Goal: Task Accomplishment & Management: Manage account settings

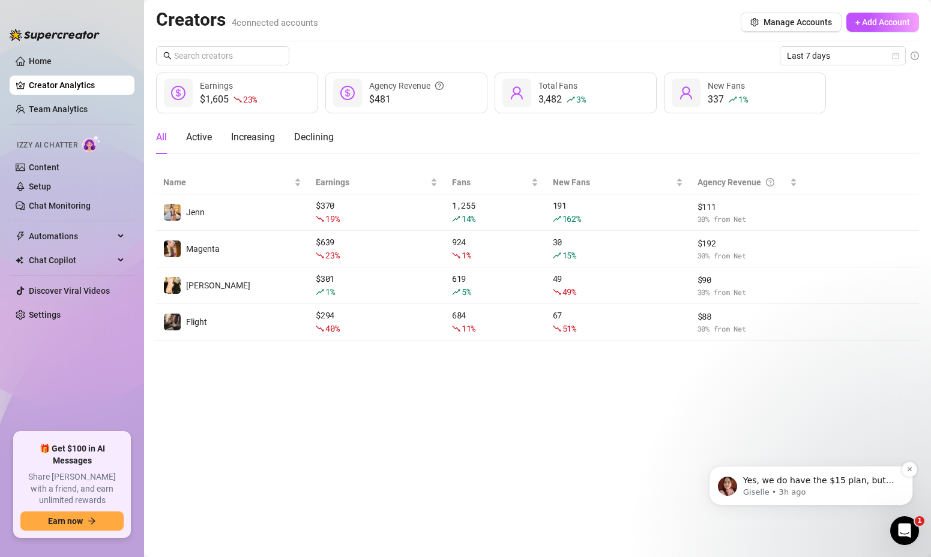
click at [766, 487] on p "Giselle • 3h ago" at bounding box center [820, 492] width 155 height 11
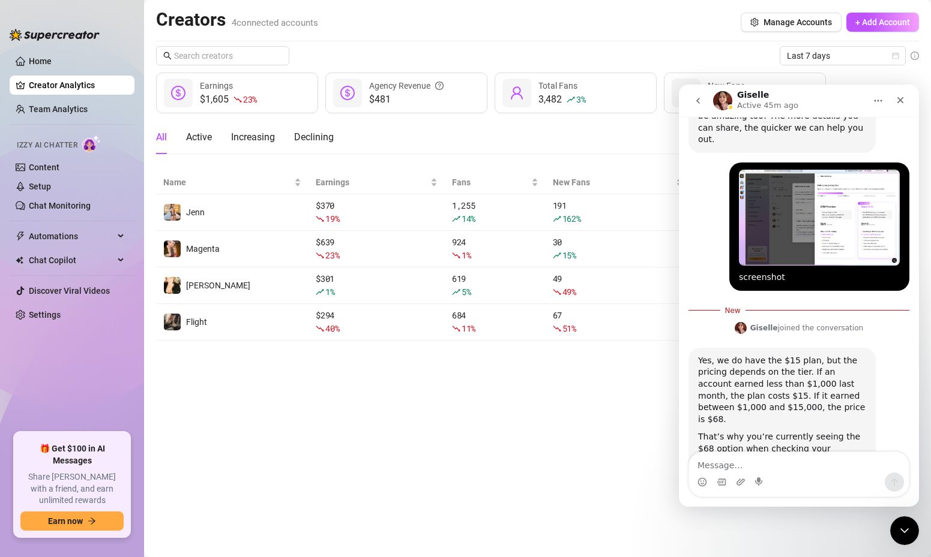
scroll to position [741, 0]
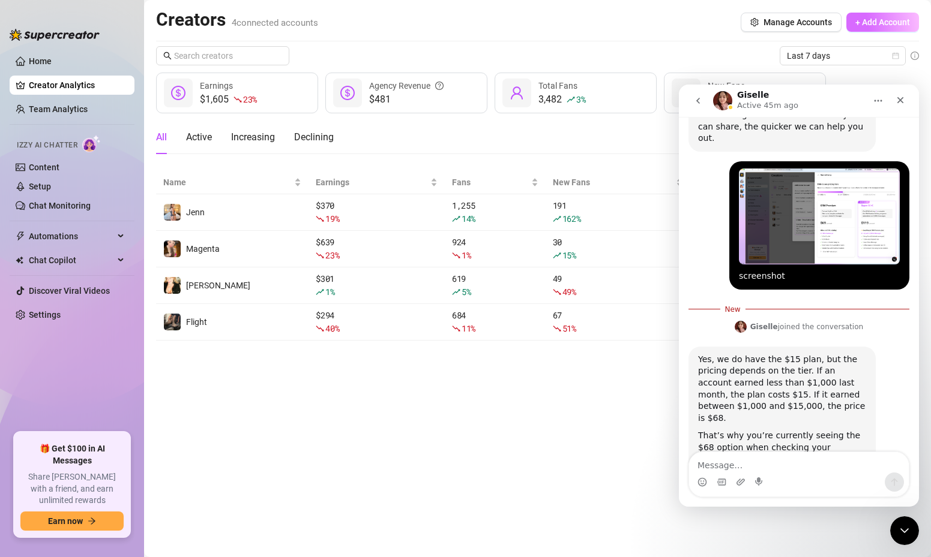
click at [865, 22] on span "+ Add Account" at bounding box center [882, 22] width 55 height 10
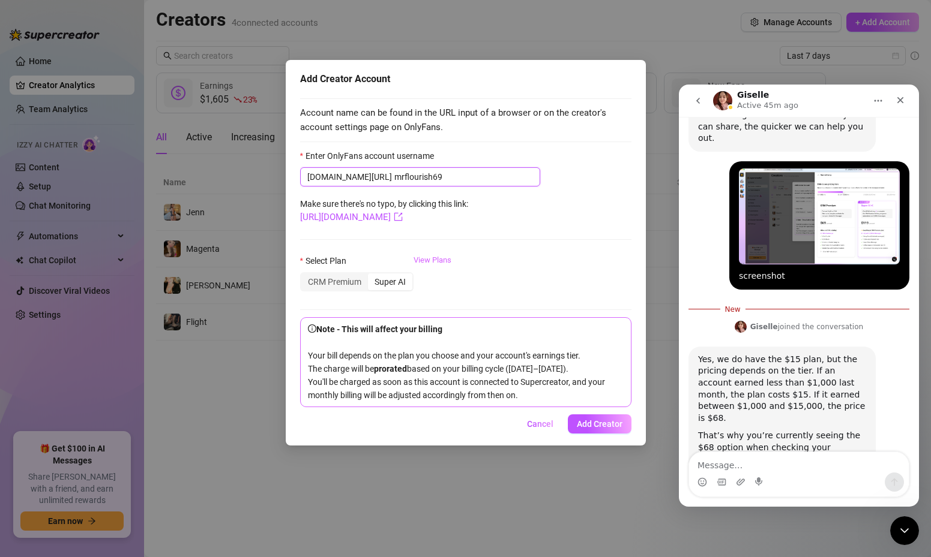
type input "mrflourish69"
click at [437, 259] on link "View Plans" at bounding box center [432, 278] width 38 height 48
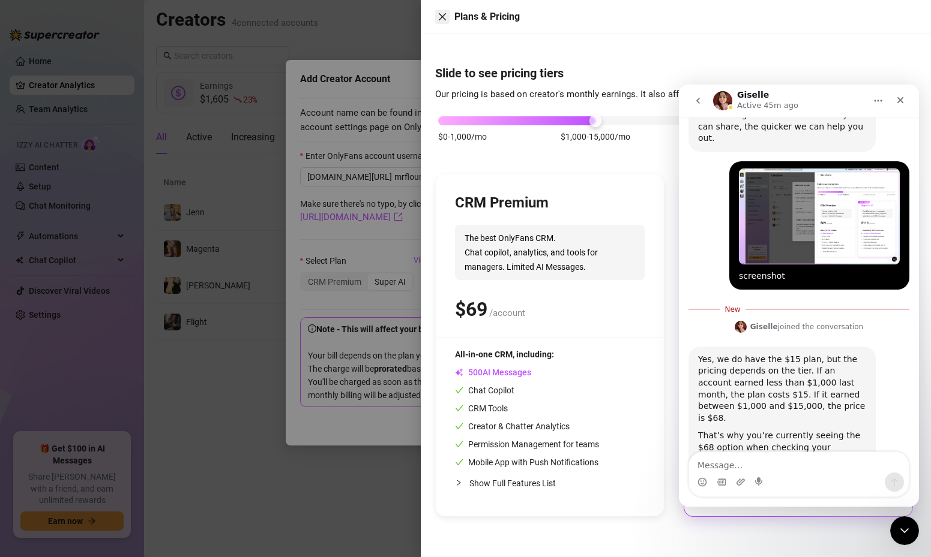
click at [440, 19] on icon "close" at bounding box center [442, 16] width 7 height 7
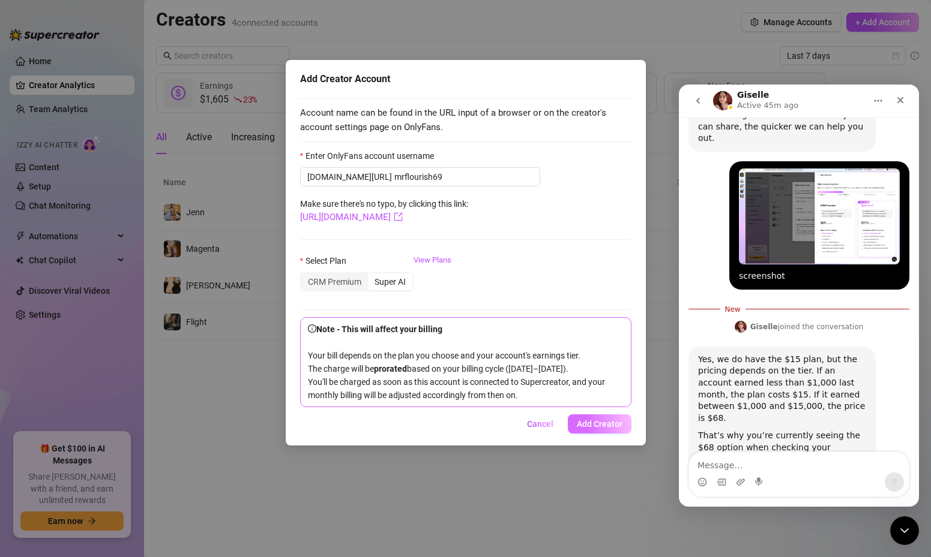
click at [581, 434] on button "Add Creator" at bounding box center [600, 424] width 64 height 19
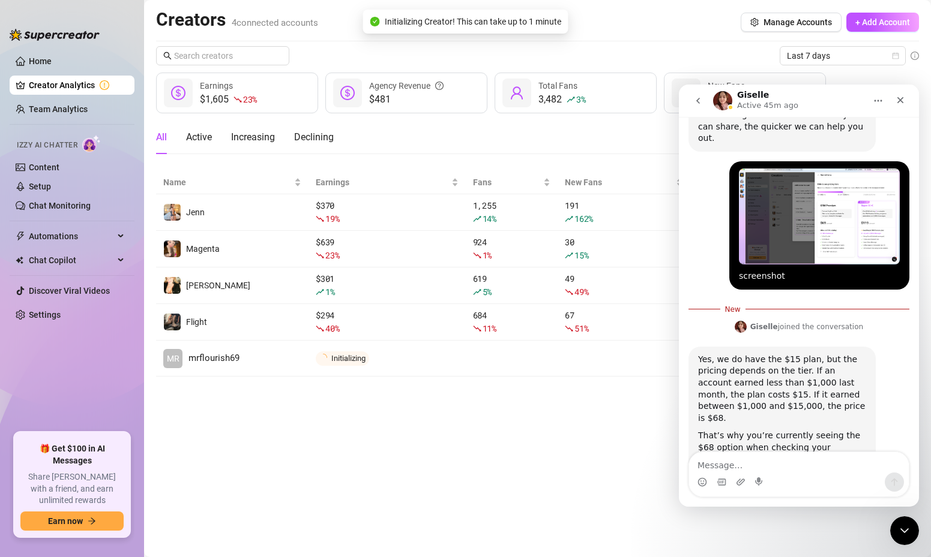
click at [884, 100] on button "Home" at bounding box center [877, 100] width 23 height 23
click at [541, 533] on main "Creators 4 connected accounts Manage Accounts + Add Account Last 7 days $1,605 …" at bounding box center [537, 278] width 787 height 557
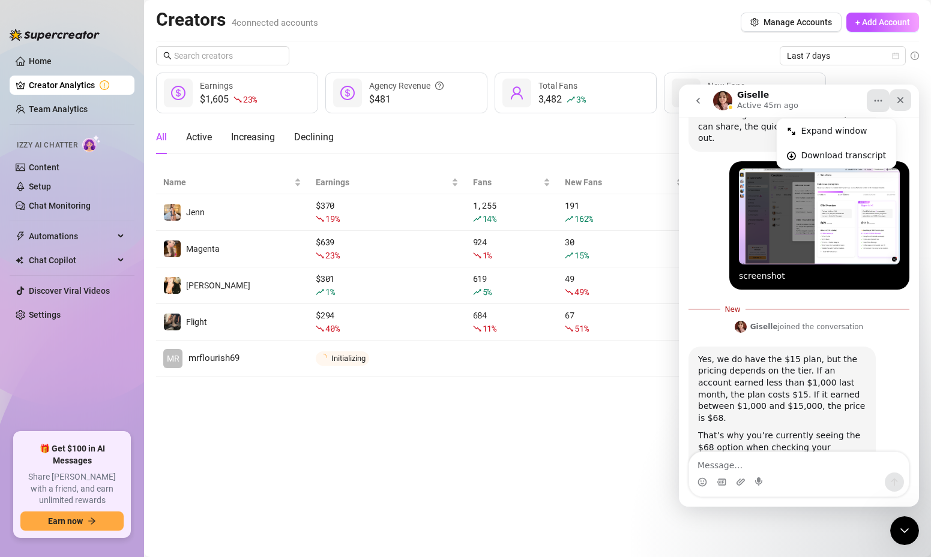
click at [899, 98] on icon "Close" at bounding box center [900, 100] width 10 height 10
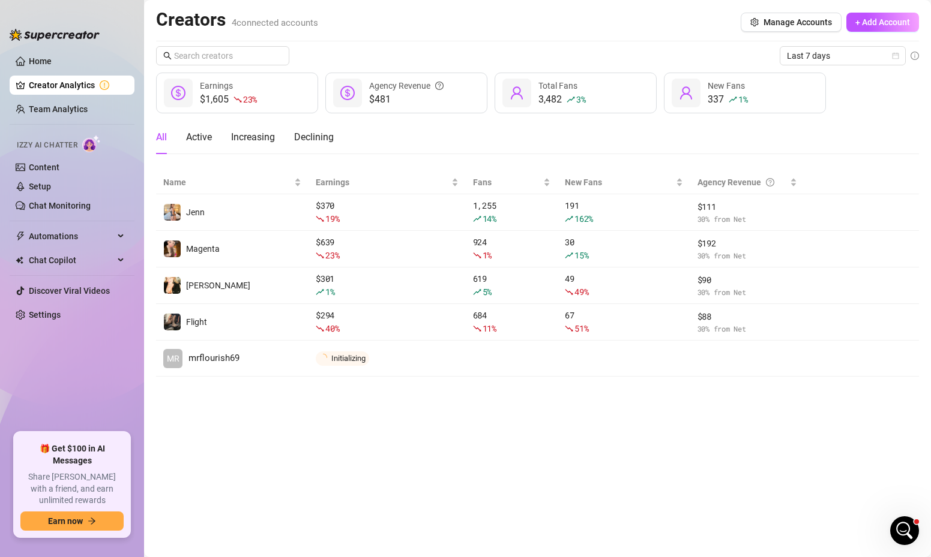
scroll to position [721, 0]
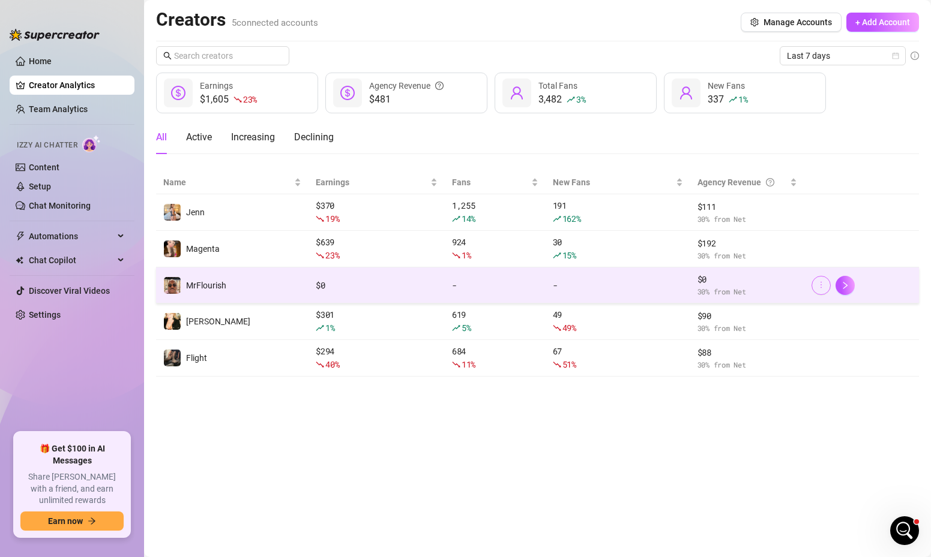
click at [819, 286] on icon "more" at bounding box center [821, 285] width 8 height 8
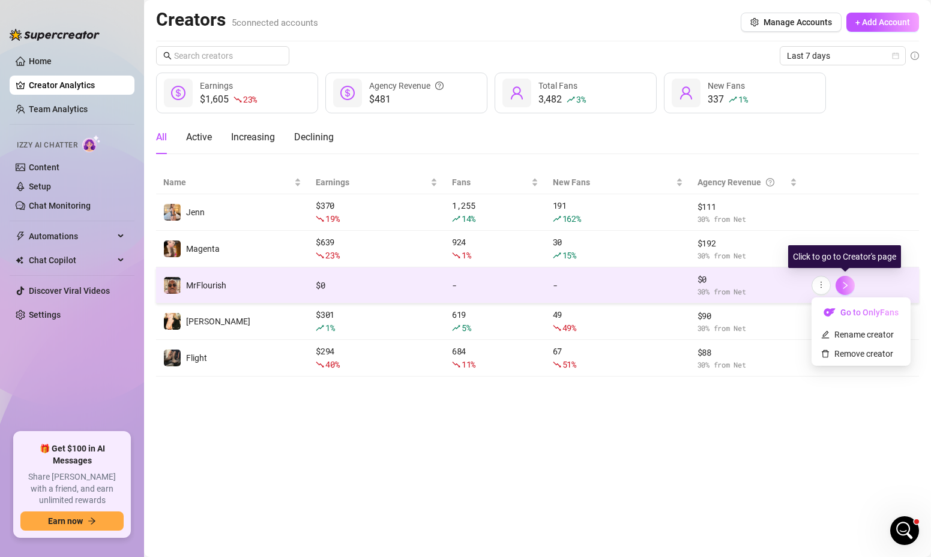
click at [843, 287] on icon "right" at bounding box center [845, 285] width 8 height 8
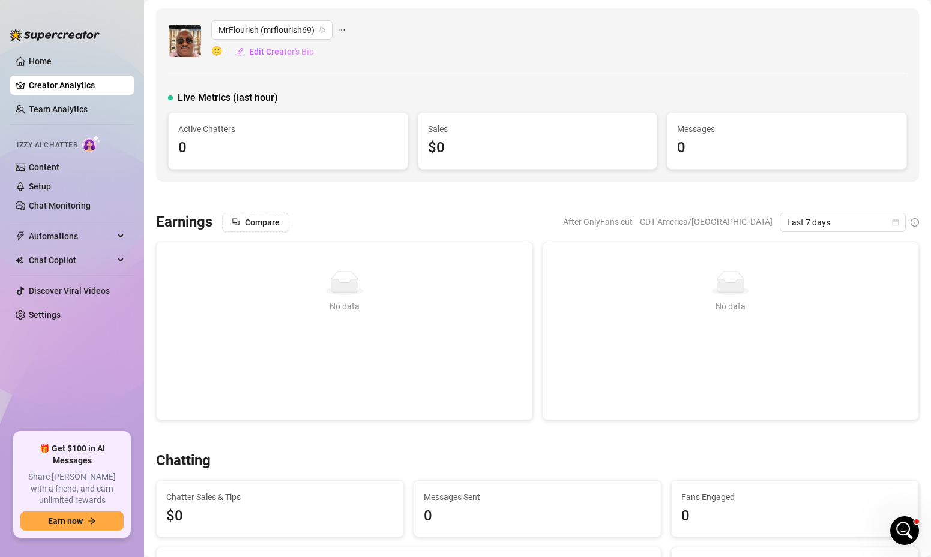
click at [341, 28] on icon "ellipsis" at bounding box center [341, 30] width 8 height 8
click at [374, 74] on link "Go to OnlyFans" at bounding box center [388, 73] width 58 height 10
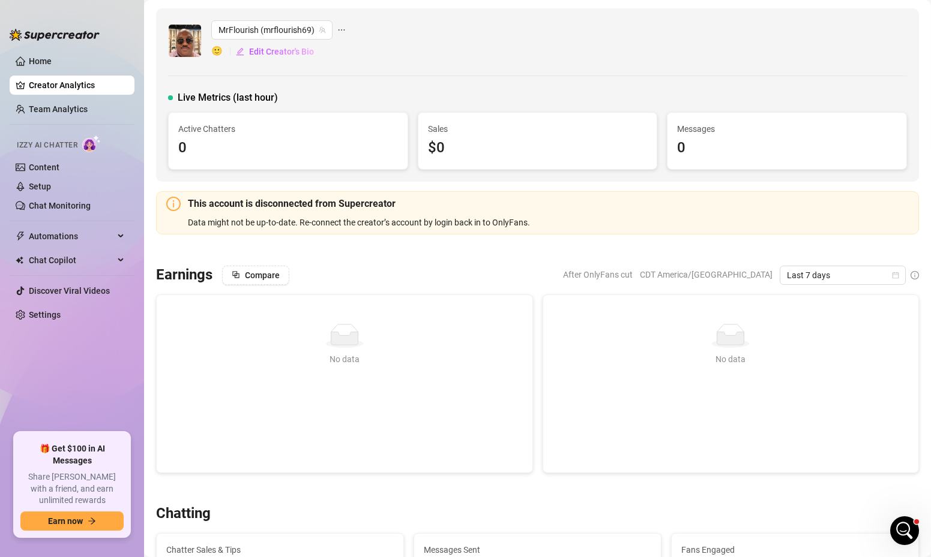
click at [338, 28] on icon "ellipsis" at bounding box center [341, 30] width 8 height 8
click at [366, 73] on link "Go to OnlyFans" at bounding box center [388, 73] width 58 height 10
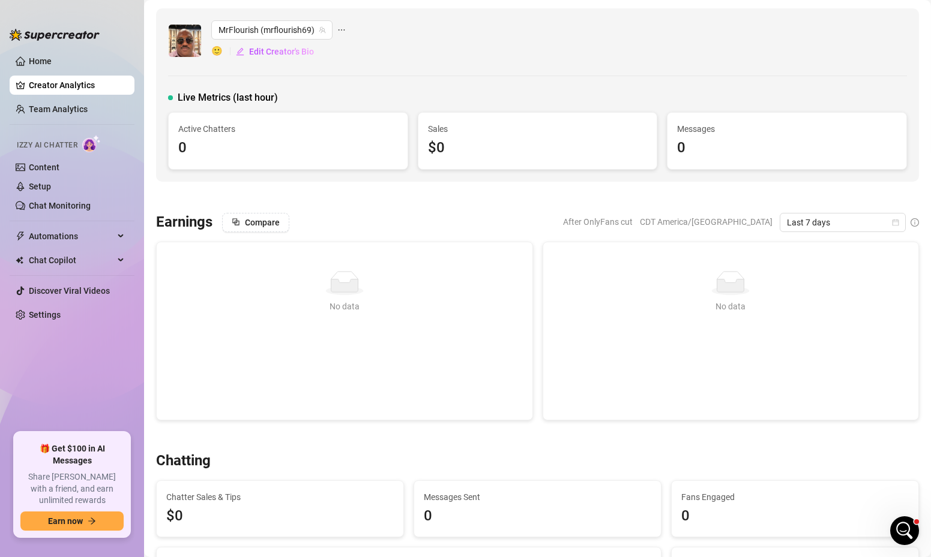
click at [41, 64] on link "Home" at bounding box center [40, 61] width 23 height 10
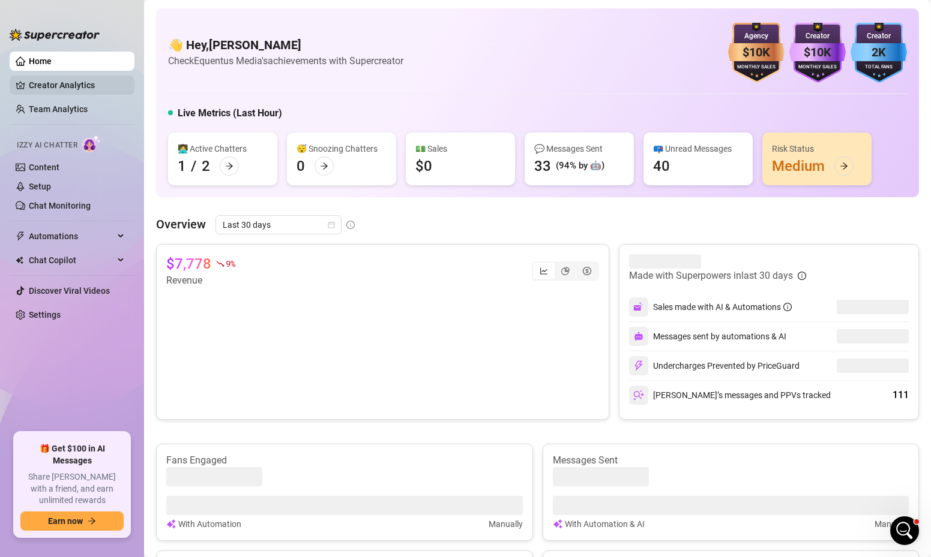
click at [74, 82] on link "Creator Analytics" at bounding box center [77, 85] width 96 height 19
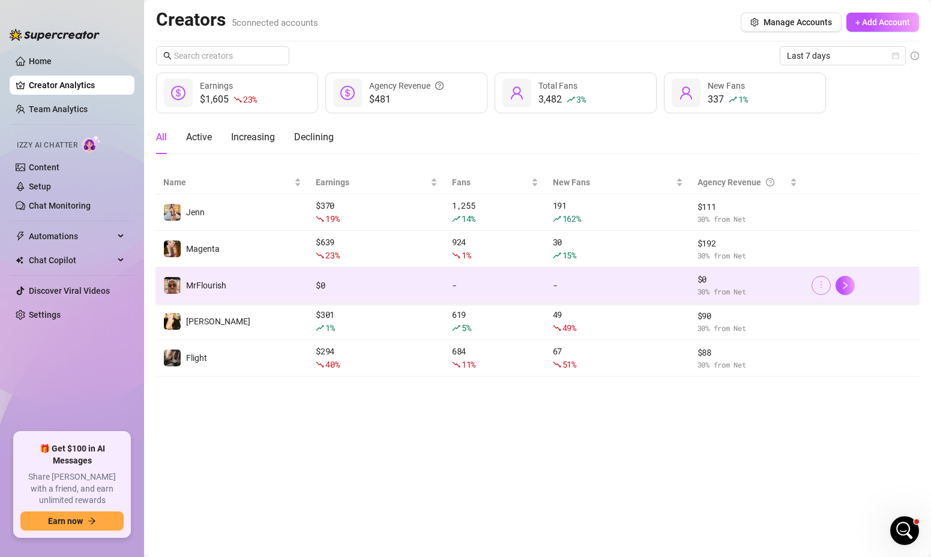
click at [821, 286] on icon "more" at bounding box center [821, 285] width 8 height 8
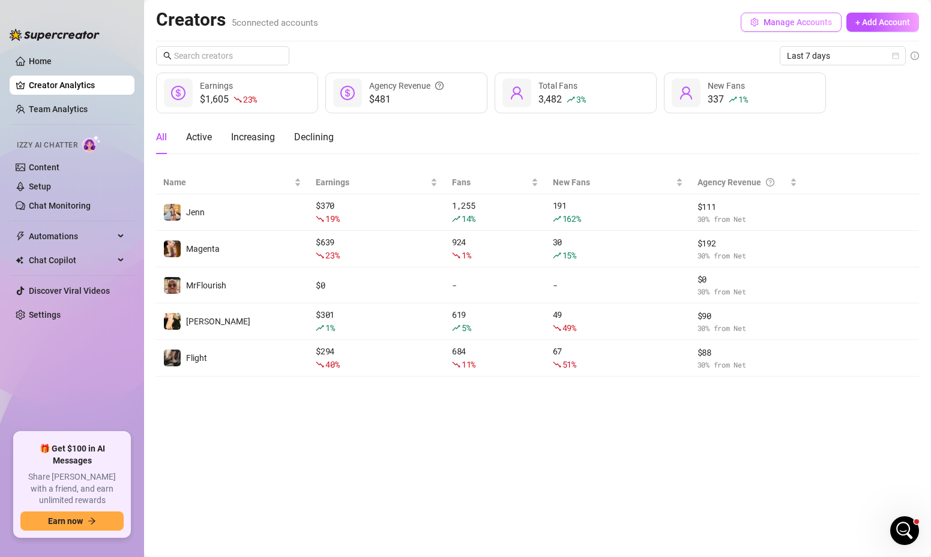
click at [806, 26] on span "Manage Accounts" at bounding box center [797, 22] width 68 height 10
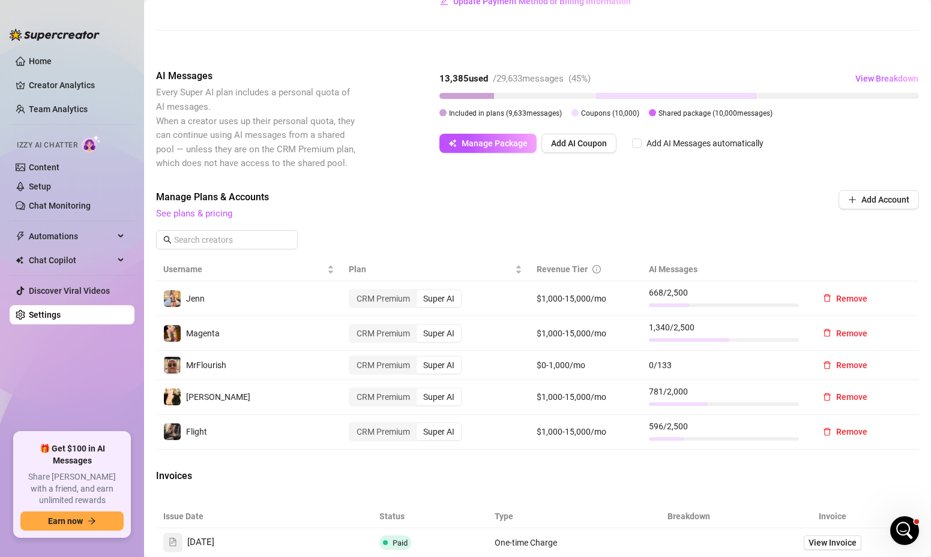
scroll to position [214, 0]
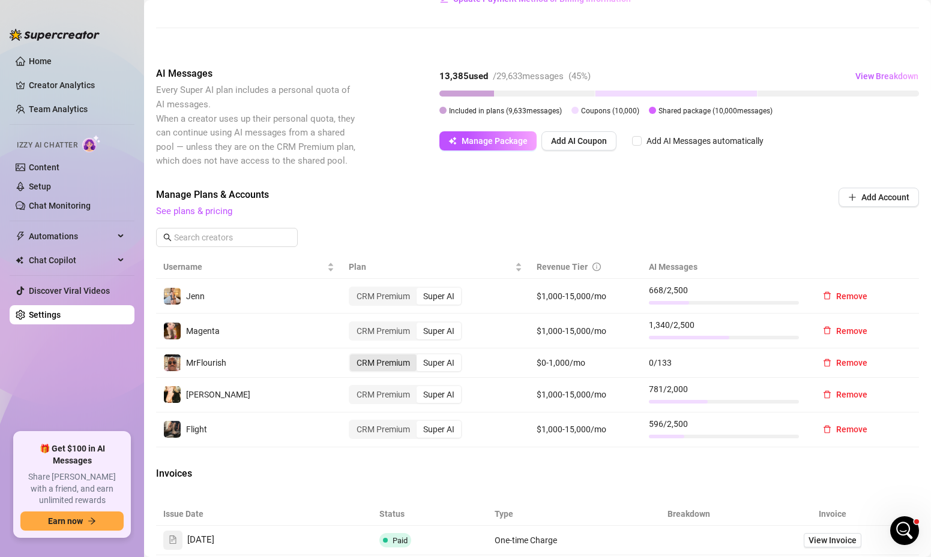
click at [401, 364] on div "CRM Premium" at bounding box center [383, 363] width 67 height 17
click at [353, 356] on input "CRM Premium" at bounding box center [353, 356] width 0 height 0
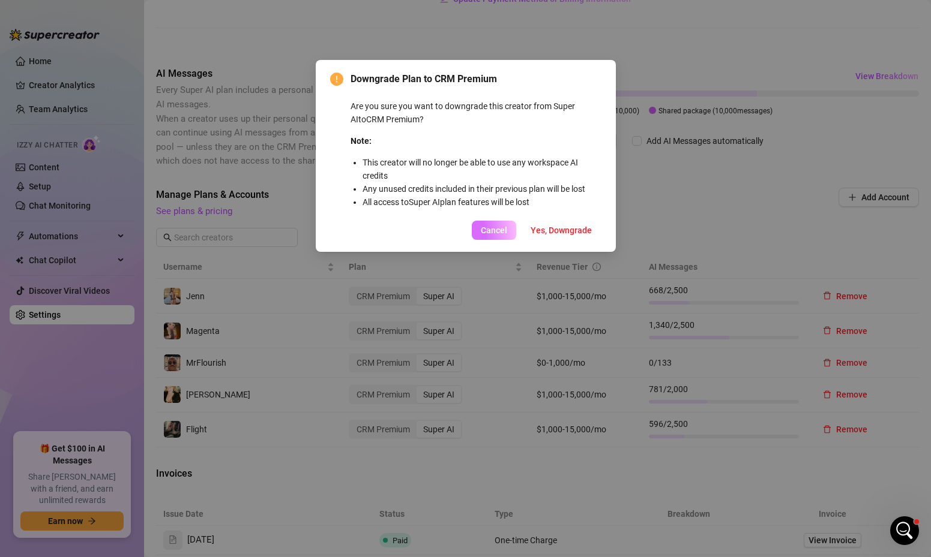
click at [497, 226] on span "Cancel" at bounding box center [494, 231] width 26 height 10
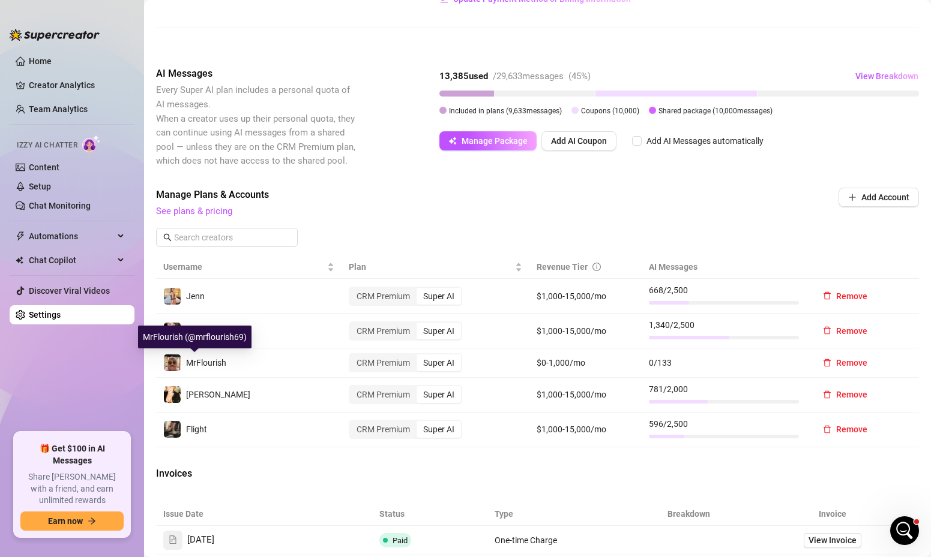
click at [176, 365] on img at bounding box center [172, 363] width 17 height 17
click at [397, 361] on div "CRM Premium" at bounding box center [383, 363] width 67 height 17
click at [353, 356] on input "CRM Premium" at bounding box center [353, 356] width 0 height 0
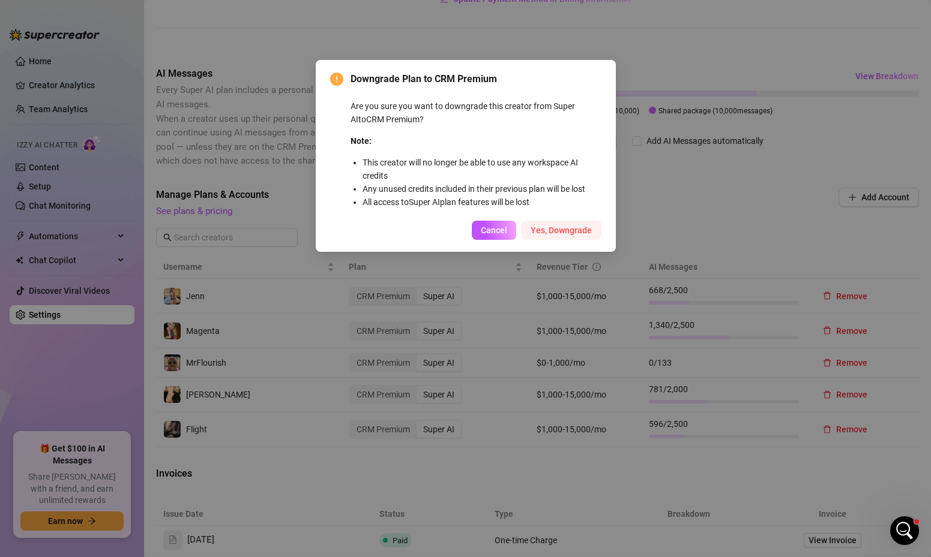
click at [564, 227] on span "Yes, Downgrade" at bounding box center [560, 231] width 61 height 10
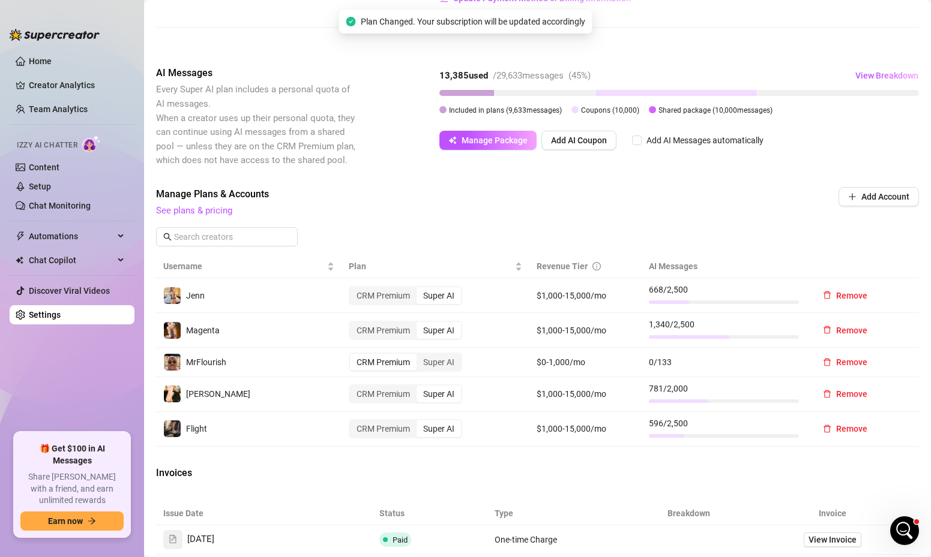
scroll to position [205, 0]
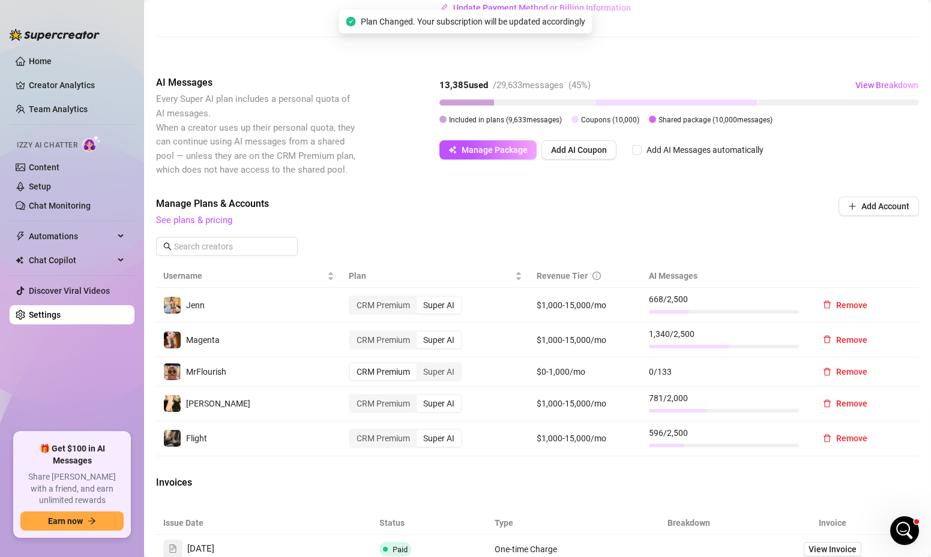
click at [517, 321] on td "CRM Premium Super AI" at bounding box center [435, 305] width 188 height 35
click at [208, 223] on link "See plans & pricing" at bounding box center [194, 220] width 76 height 11
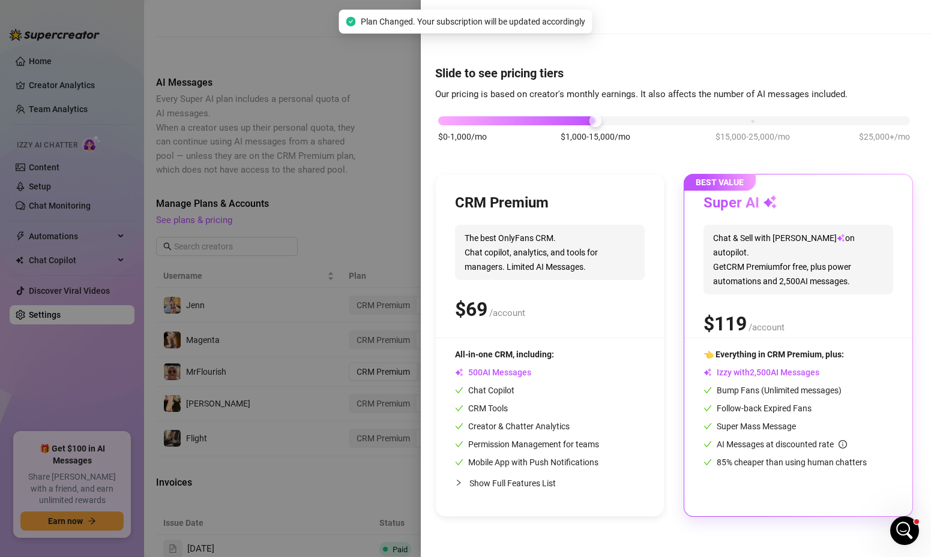
click at [467, 22] on span "Plan Changed. Your subscription will be updated accordingly" at bounding box center [473, 21] width 224 height 13
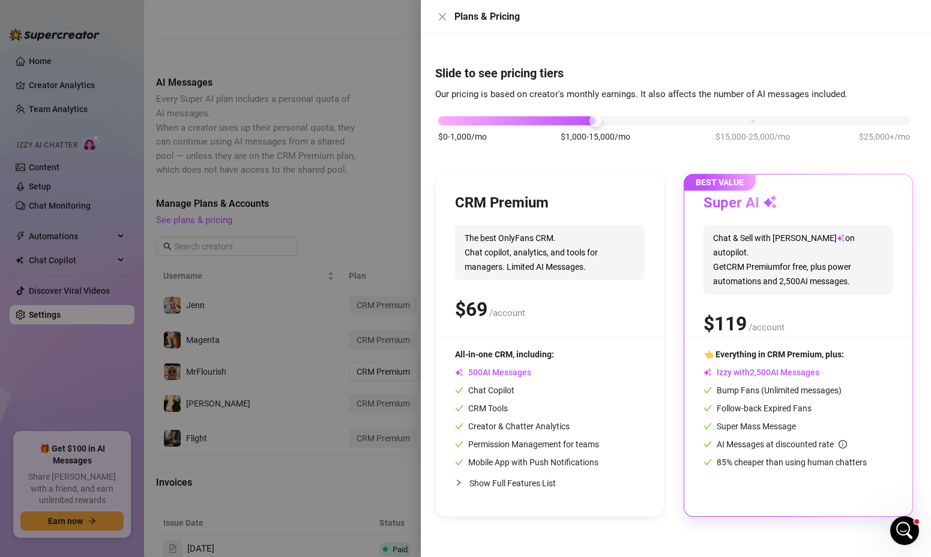
click at [438, 25] on div "Plans & Pricing" at bounding box center [676, 17] width 510 height 34
click at [443, 22] on button "Close" at bounding box center [442, 17] width 14 height 14
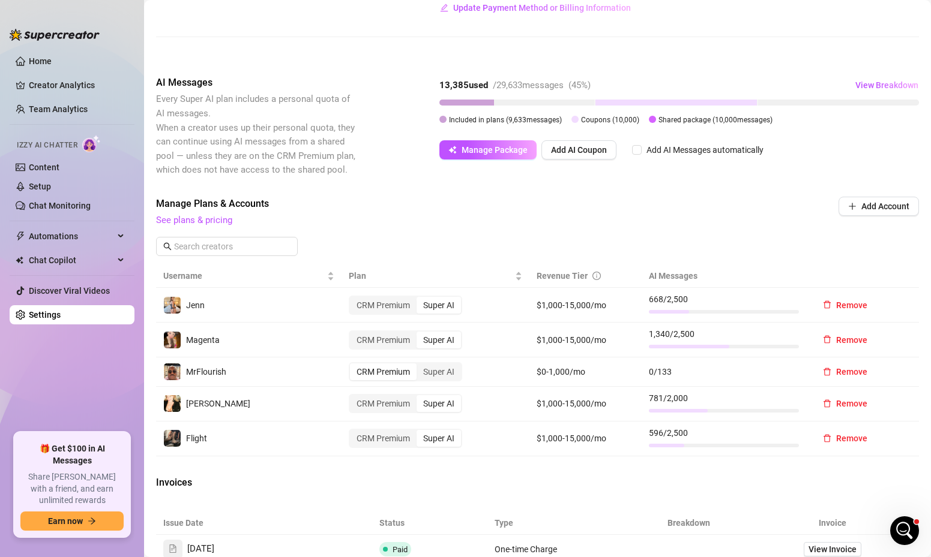
click at [383, 373] on div "CRM Premium" at bounding box center [383, 372] width 67 height 17
click at [353, 365] on input "CRM Premium" at bounding box center [353, 365] width 0 height 0
click at [216, 221] on link "See plans & pricing" at bounding box center [194, 220] width 76 height 11
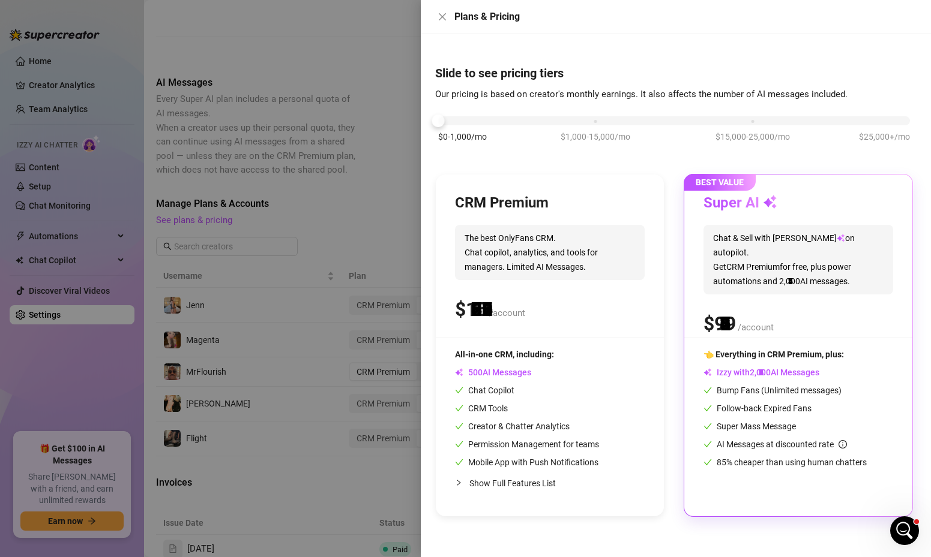
click at [443, 119] on div "$0-1,000/mo $1,000-15,000/mo $15,000-25,000/mo $25,000+/mo" at bounding box center [674, 117] width 472 height 7
click at [510, 239] on span "The best OnlyFans CRM. Chat copilot, analytics, and tools for managers. Limited…" at bounding box center [550, 252] width 190 height 55
click at [529, 181] on div "CRM Premium The best OnlyFans CRM. Chat copilot, analytics, and tools for manag…" at bounding box center [550, 346] width 228 height 342
click at [527, 205] on h3 "CRM Premium" at bounding box center [502, 203] width 94 height 19
click at [529, 235] on span "The best OnlyFans CRM. Chat copilot, analytics, and tools for managers. Limited…" at bounding box center [550, 252] width 190 height 55
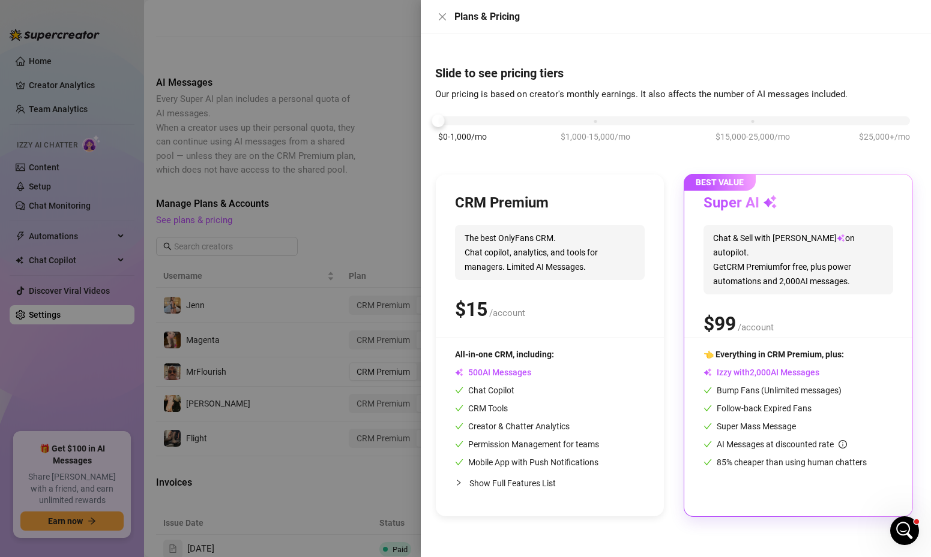
click at [529, 235] on span "The best OnlyFans CRM. Chat copilot, analytics, and tools for managers. Limited…" at bounding box center [550, 252] width 190 height 55
click at [441, 14] on icon "close" at bounding box center [442, 17] width 10 height 10
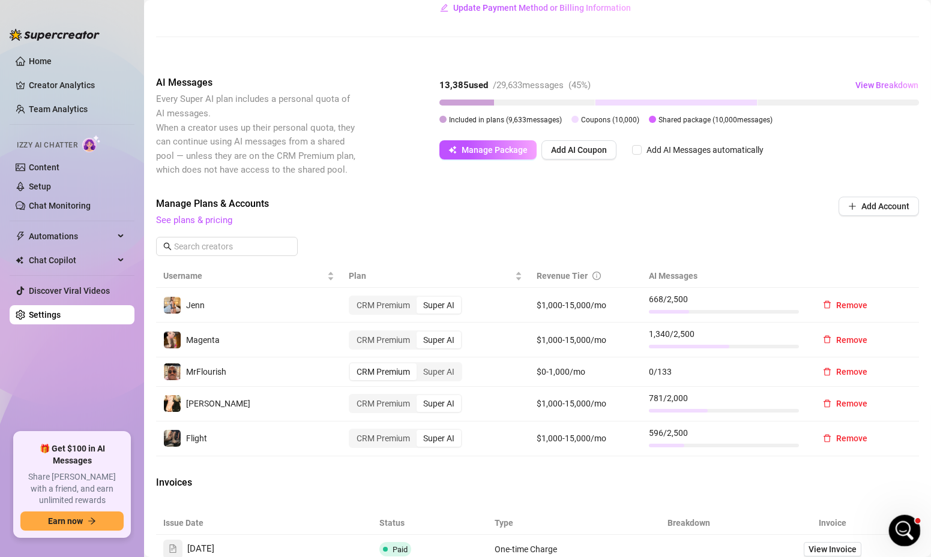
click at [901, 525] on icon "Open Intercom Messenger" at bounding box center [903, 530] width 20 height 20
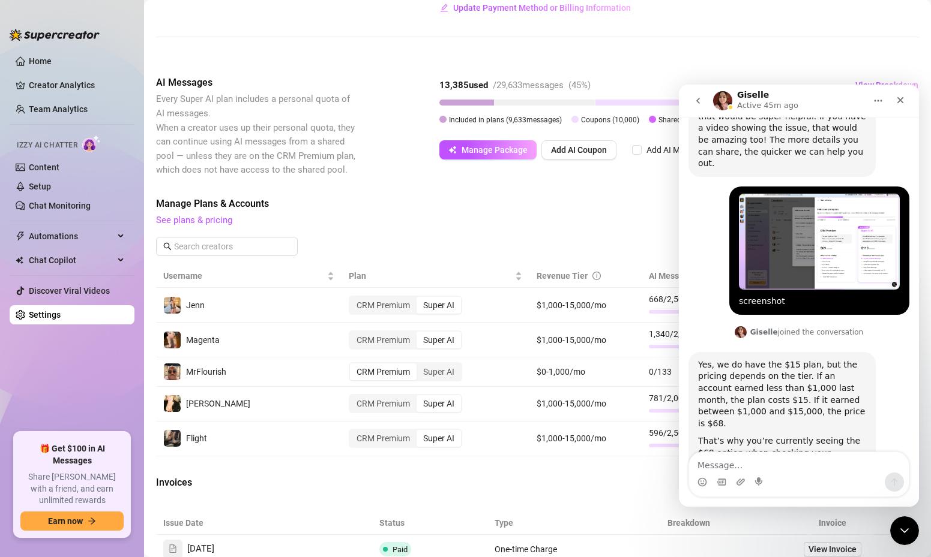
scroll to position [721, 0]
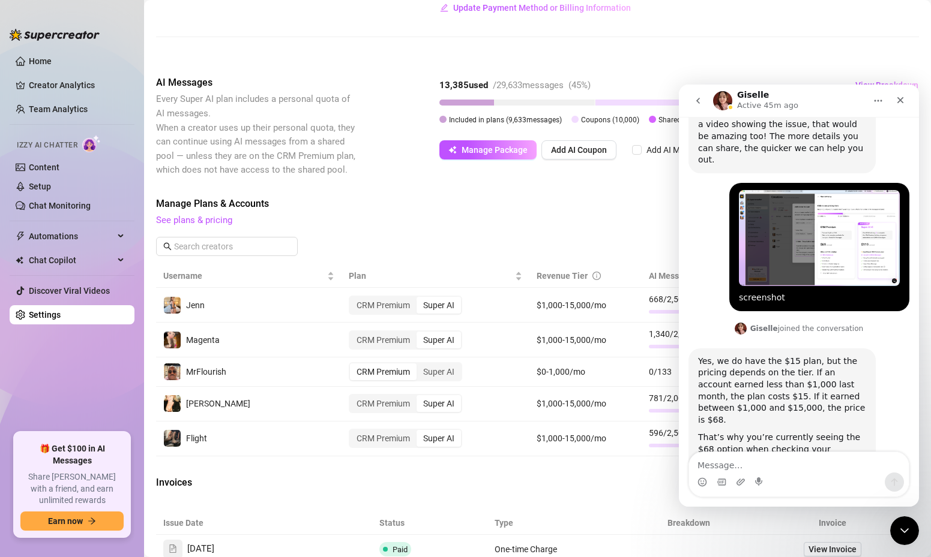
click at [775, 462] on textarea "Message…" at bounding box center [799, 462] width 220 height 20
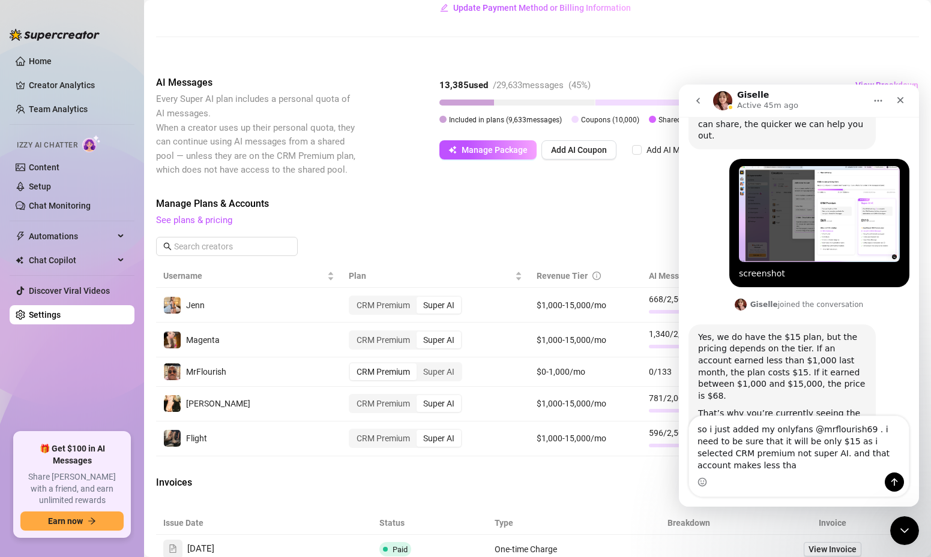
scroll to position [757, 0]
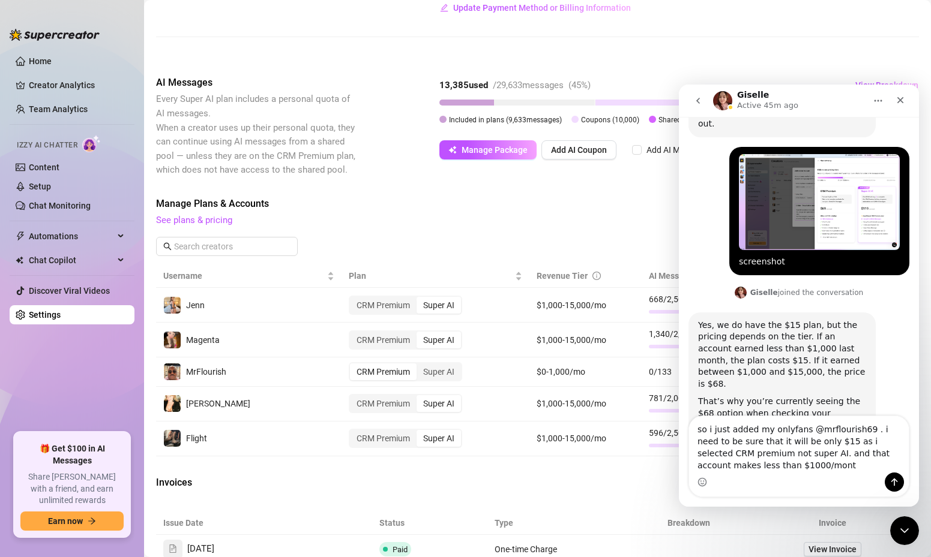
type textarea "so i just added my onlyfans @mrflourish69 . i need to be sure that it will be o…"
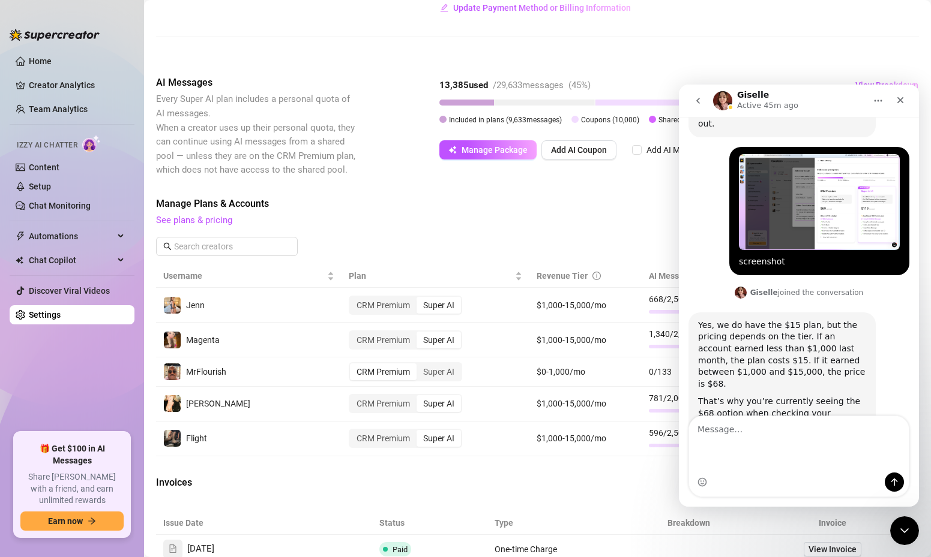
scroll to position [793, 0]
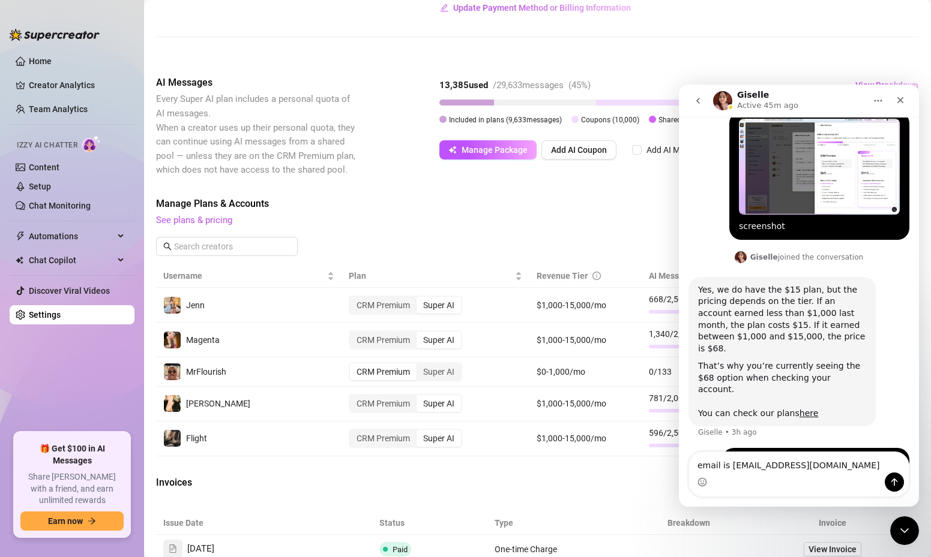
type textarea "email is [EMAIL_ADDRESS][DOMAIN_NAME]"
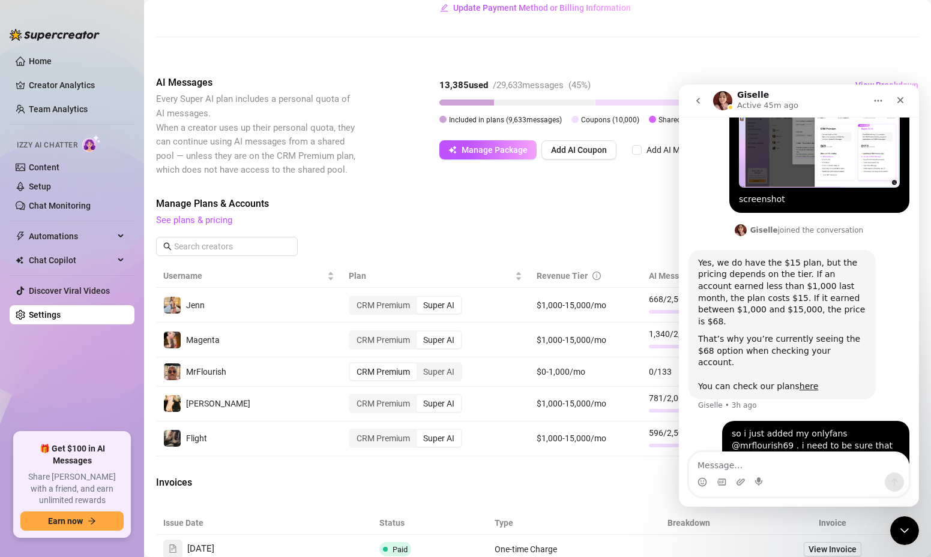
click at [415, 220] on span "See plans & pricing" at bounding box center [456, 221] width 601 height 14
click at [900, 101] on icon "Close" at bounding box center [900, 100] width 10 height 10
